Goal: Navigation & Orientation: Find specific page/section

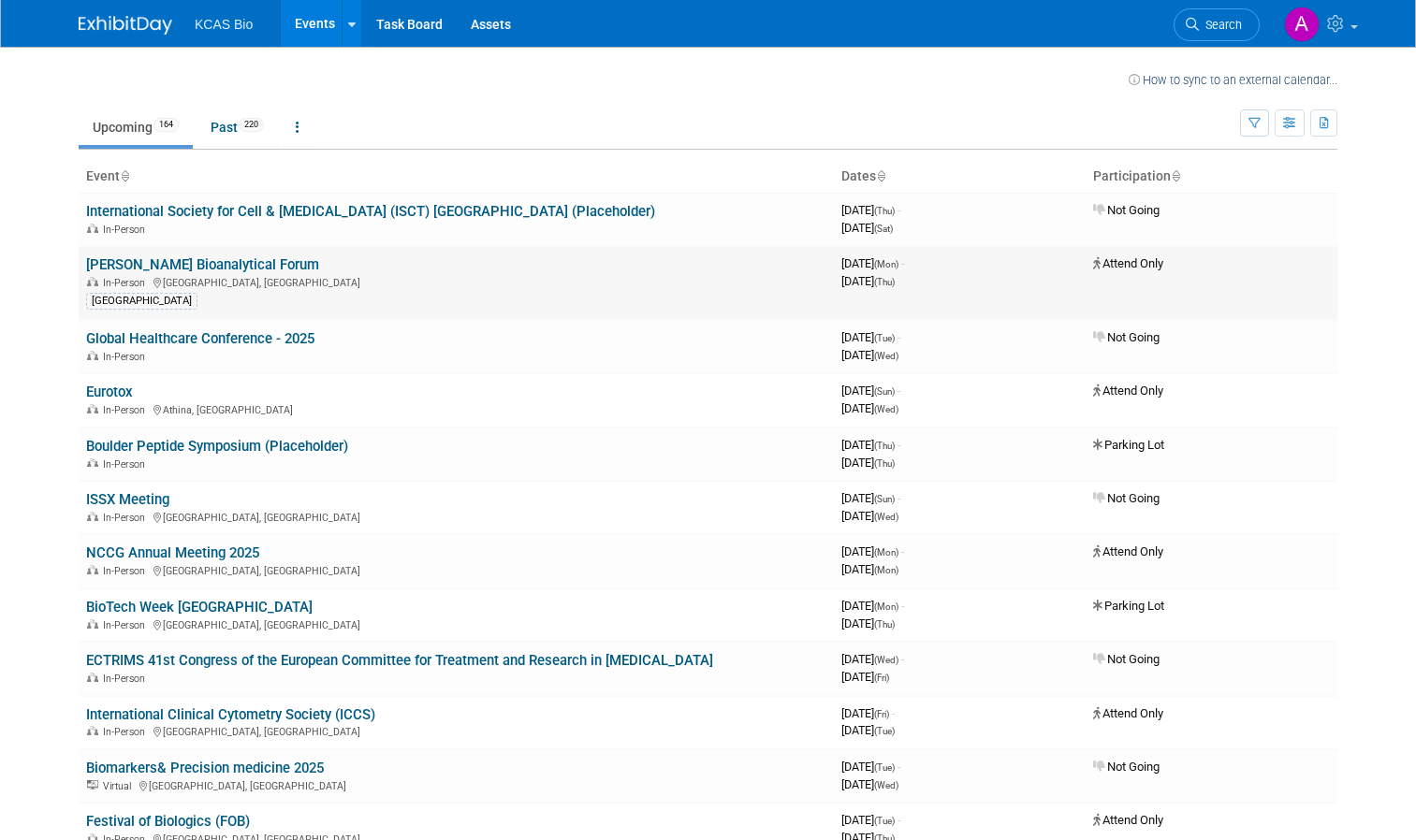
click at [146, 267] on link "[PERSON_NAME] Bioanalytical Forum" at bounding box center [202, 265] width 233 height 17
click at [190, 216] on link "International Society for Cell & [MEDICAL_DATA] (ISCT) [GEOGRAPHIC_DATA] (Place…" at bounding box center [371, 212] width 569 height 17
click at [184, 264] on link "[PERSON_NAME] Bioanalytical Forum" at bounding box center [202, 265] width 233 height 17
click at [1124, 262] on span "Attend Only" at bounding box center [1128, 263] width 70 height 14
click at [148, 262] on link "[PERSON_NAME] Bioanalytical Forum" at bounding box center [202, 265] width 233 height 17
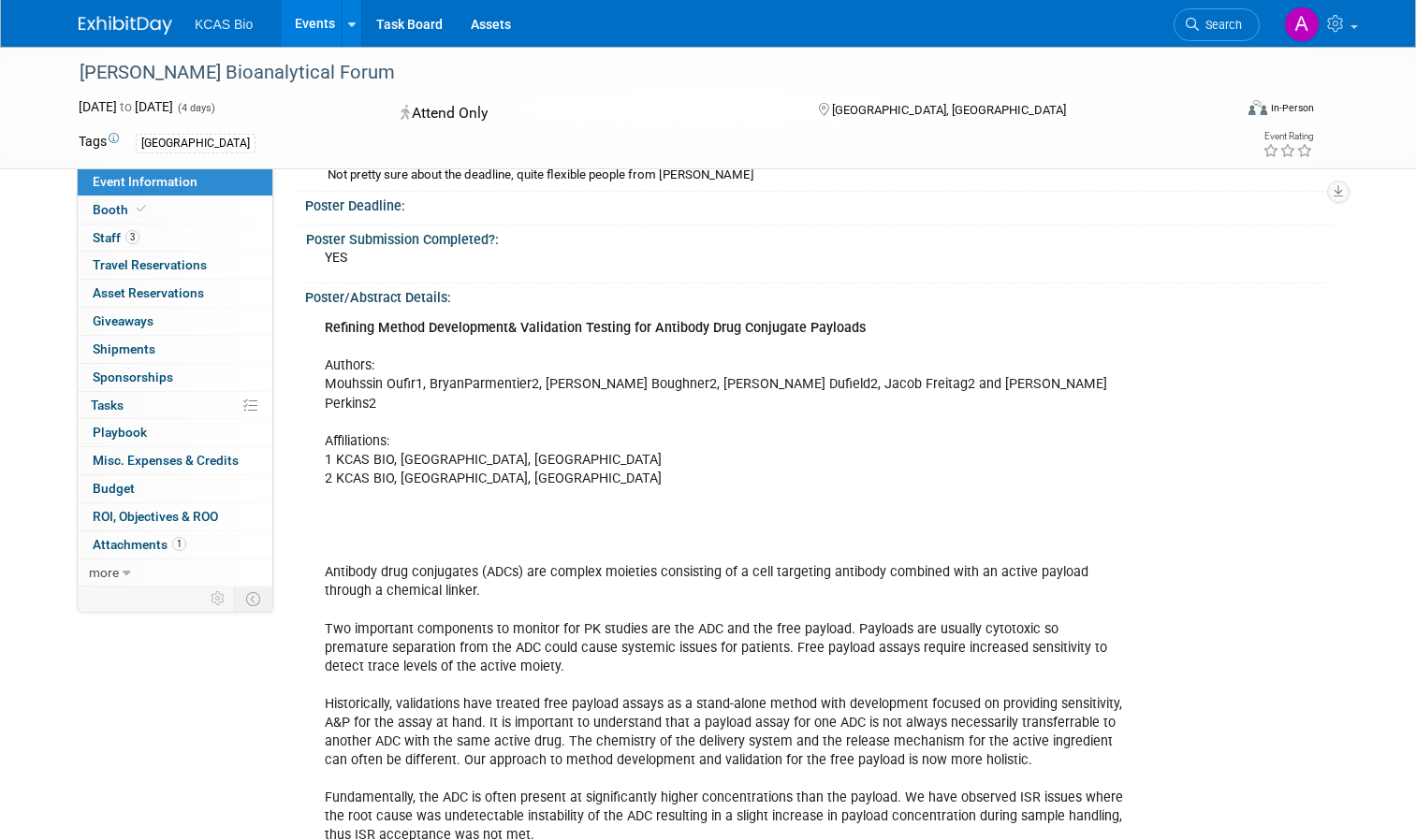
scroll to position [412, 0]
click at [112, 234] on span "Staff 3" at bounding box center [116, 238] width 47 height 15
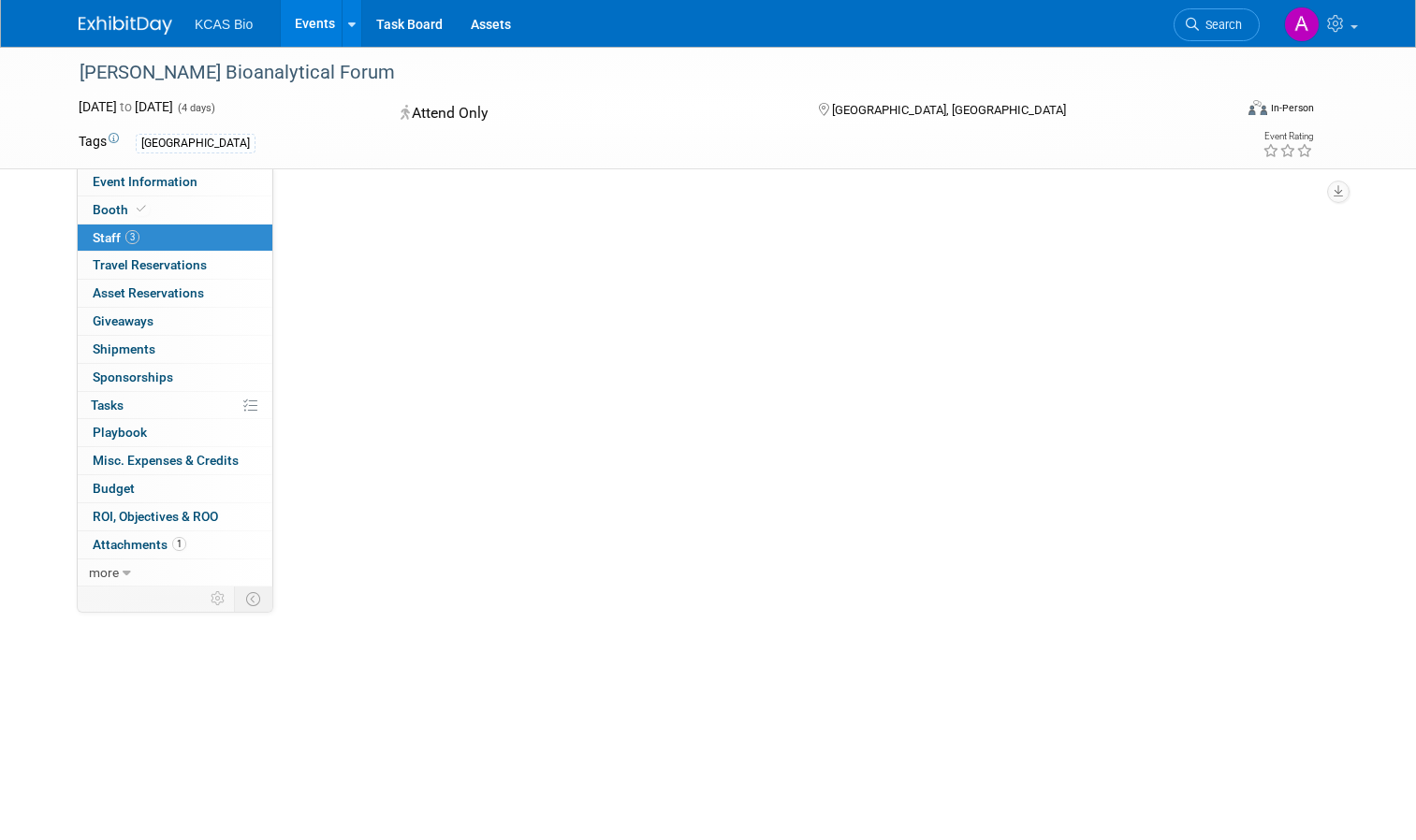
scroll to position [0, 0]
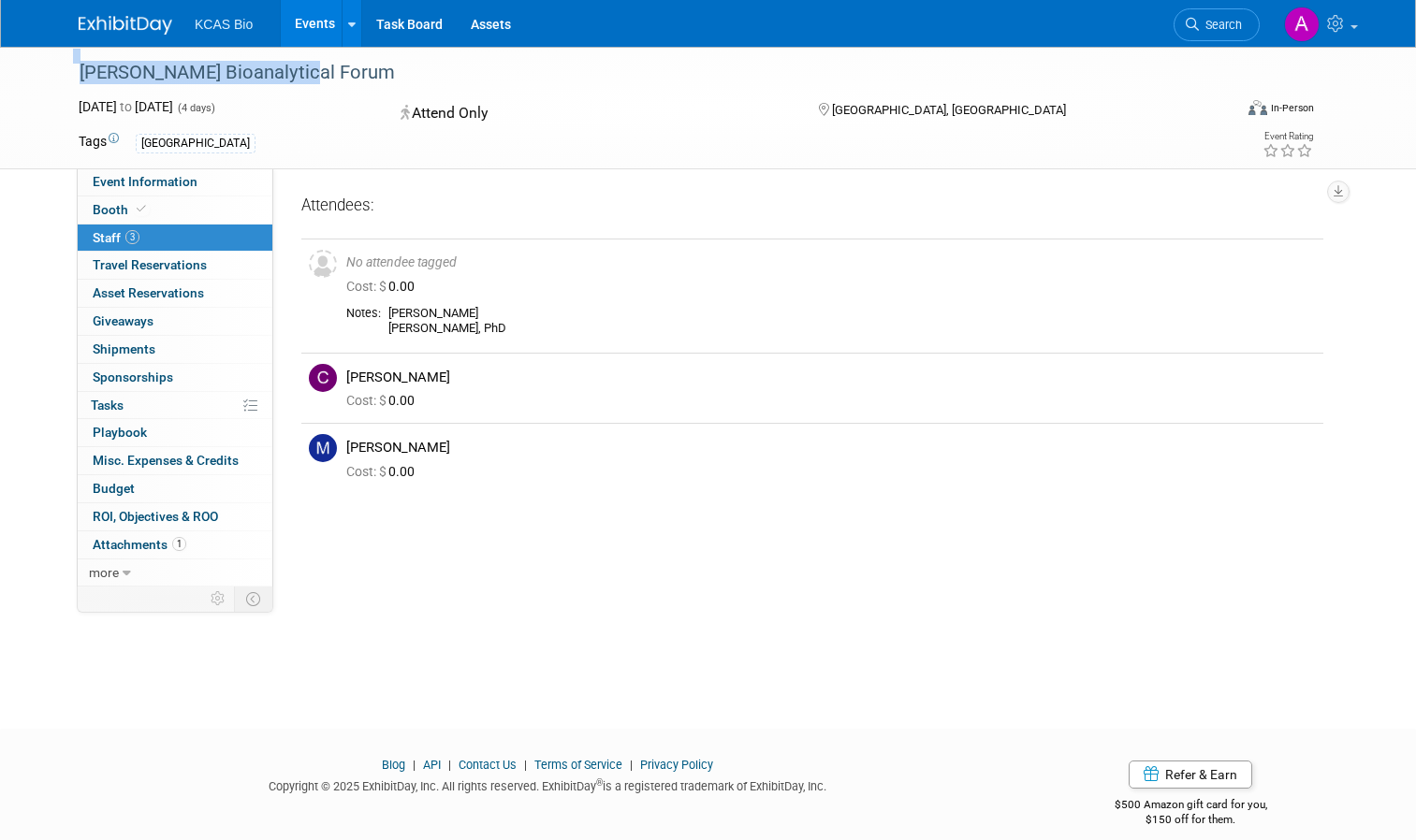
drag, startPoint x: 295, startPoint y: 72, endPoint x: 57, endPoint y: 65, distance: 238.1
click at [64, 65] on div "[PERSON_NAME] Bioanalytical Forum" at bounding box center [644, 72] width 1159 height 51
copy div "[PERSON_NAME] Bioanalytical Forum"
click at [216, 102] on span "(4 days)" at bounding box center [195, 107] width 39 height 12
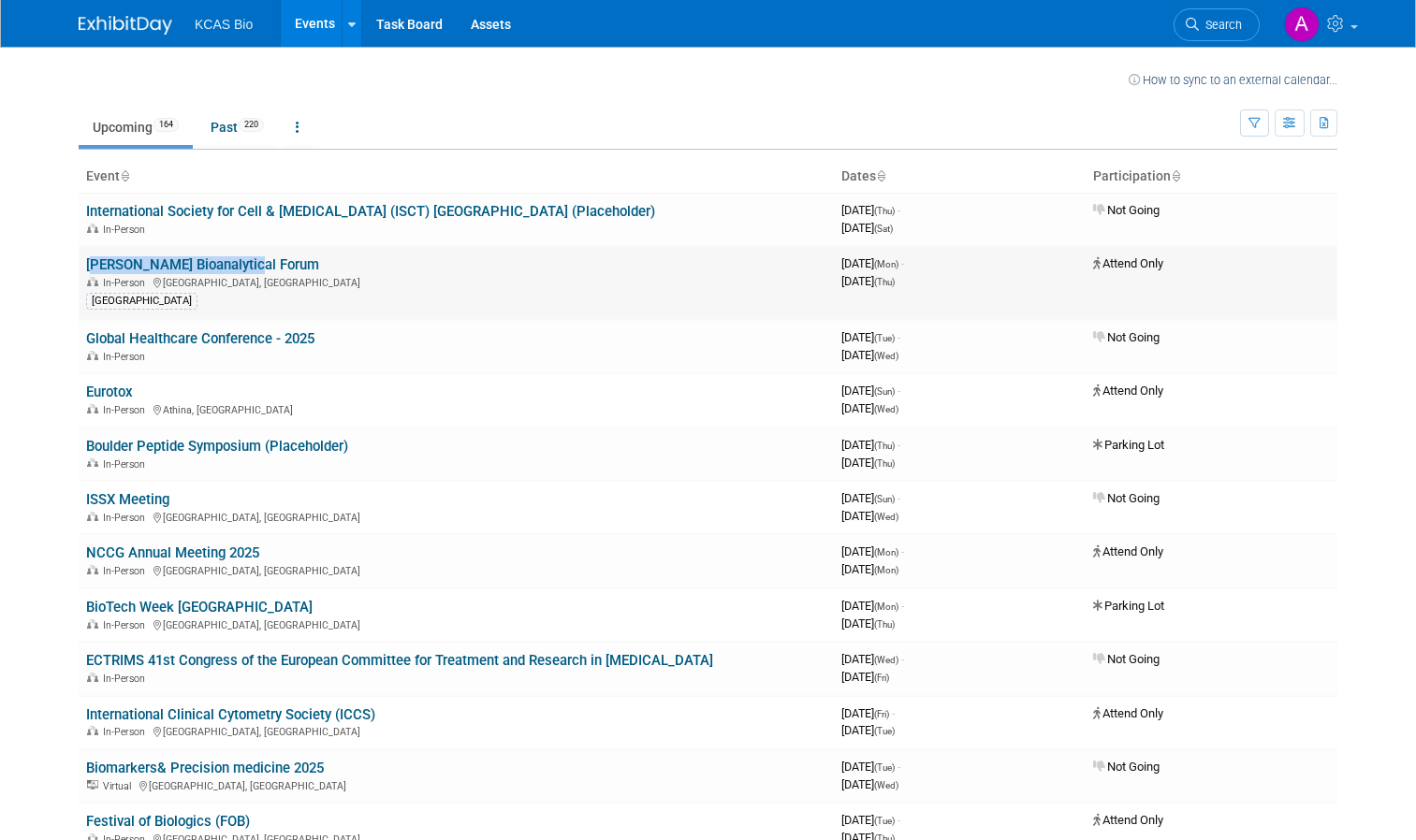
drag, startPoint x: 257, startPoint y: 264, endPoint x: 75, endPoint y: 260, distance: 182.0
click at [79, 260] on td "[PERSON_NAME] Bioanalytical Forum In-Person [GEOGRAPHIC_DATA], [GEOGRAPHIC_DATA…" at bounding box center [456, 283] width 755 height 74
copy link "[PERSON_NAME] Bioanalytical Forum"
click at [194, 261] on link "[PERSON_NAME] Bioanalytical Forum" at bounding box center [202, 265] width 233 height 17
click at [181, 266] on link "[PERSON_NAME] Bioanalytical Forum" at bounding box center [202, 265] width 233 height 17
